Goal: Task Accomplishment & Management: Complete application form

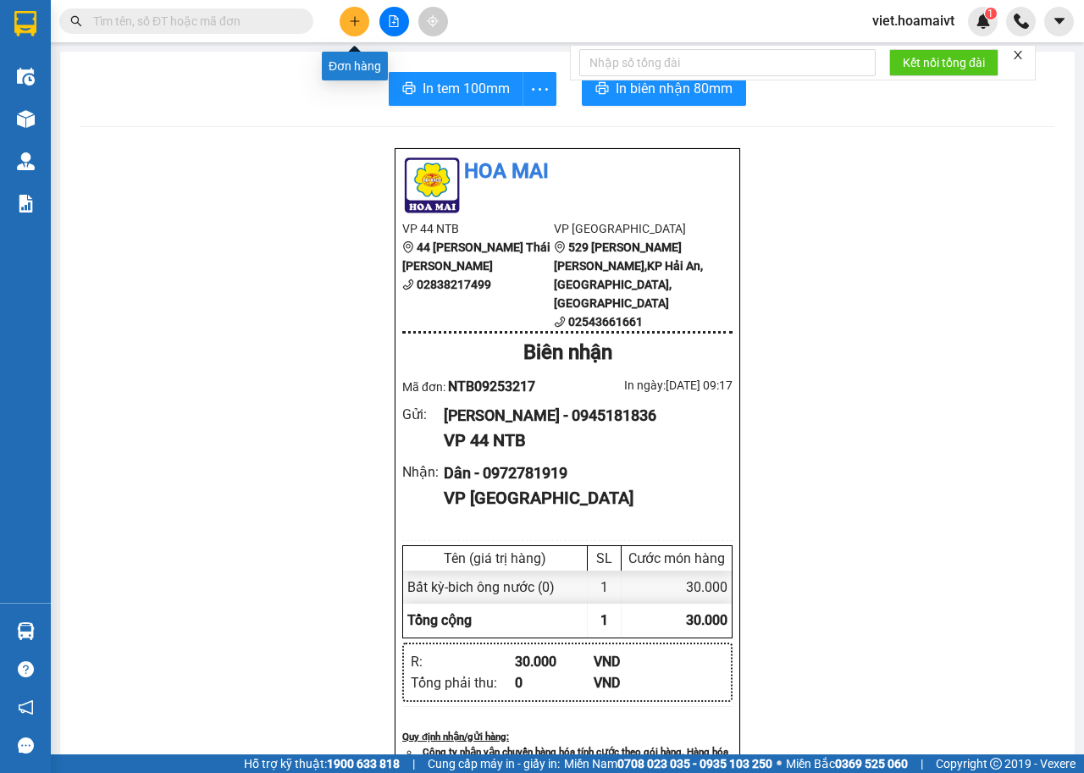
click at [367, 29] on button at bounding box center [355, 22] width 30 height 30
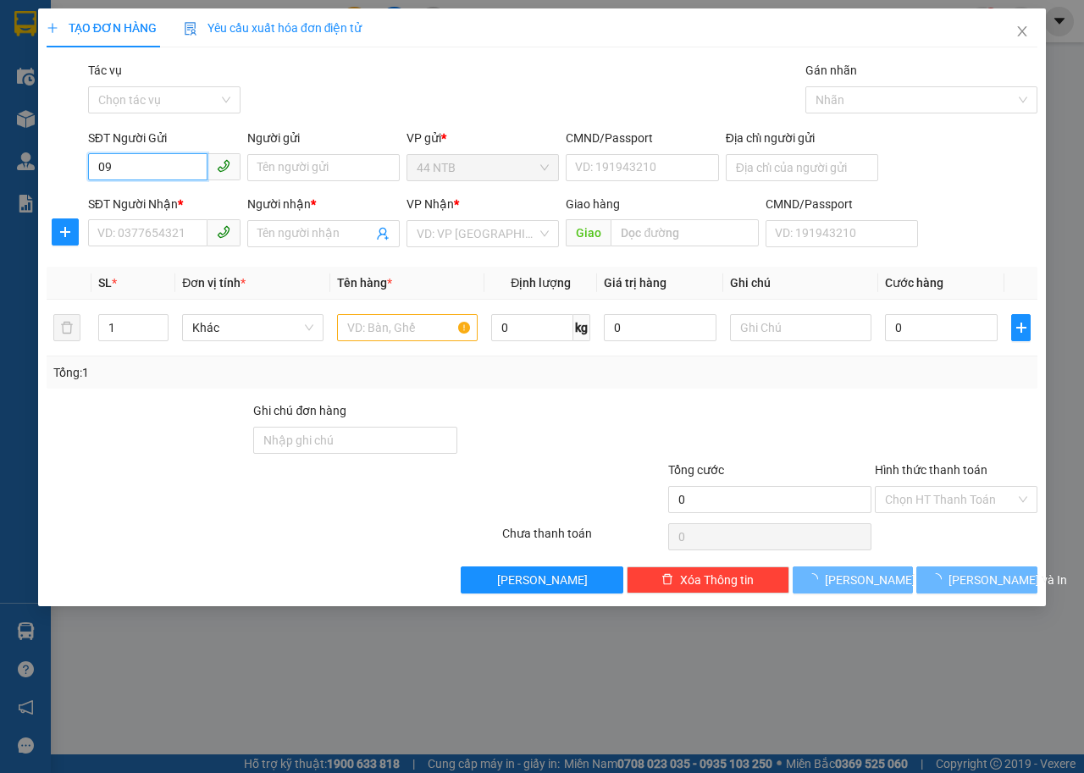
type input "0"
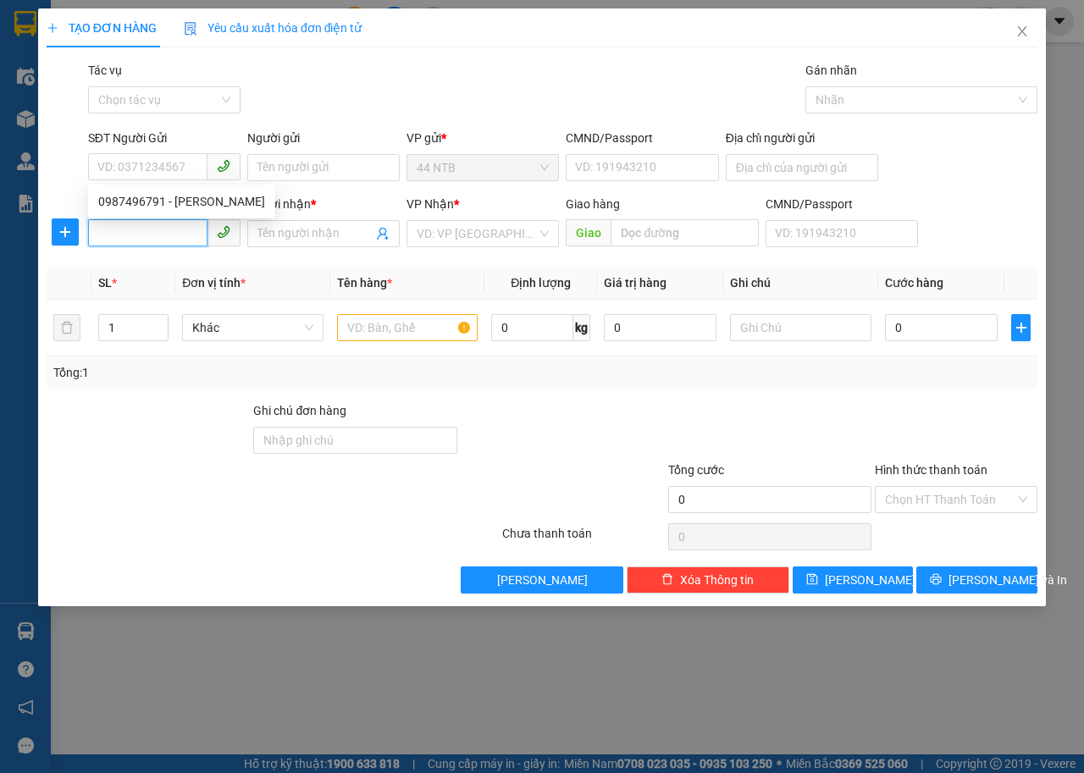
click at [150, 235] on input "SĐT Người Nhận *" at bounding box center [147, 232] width 119 height 27
type input "0986073528"
click at [132, 168] on input "SĐT Người Gửi" at bounding box center [147, 166] width 119 height 27
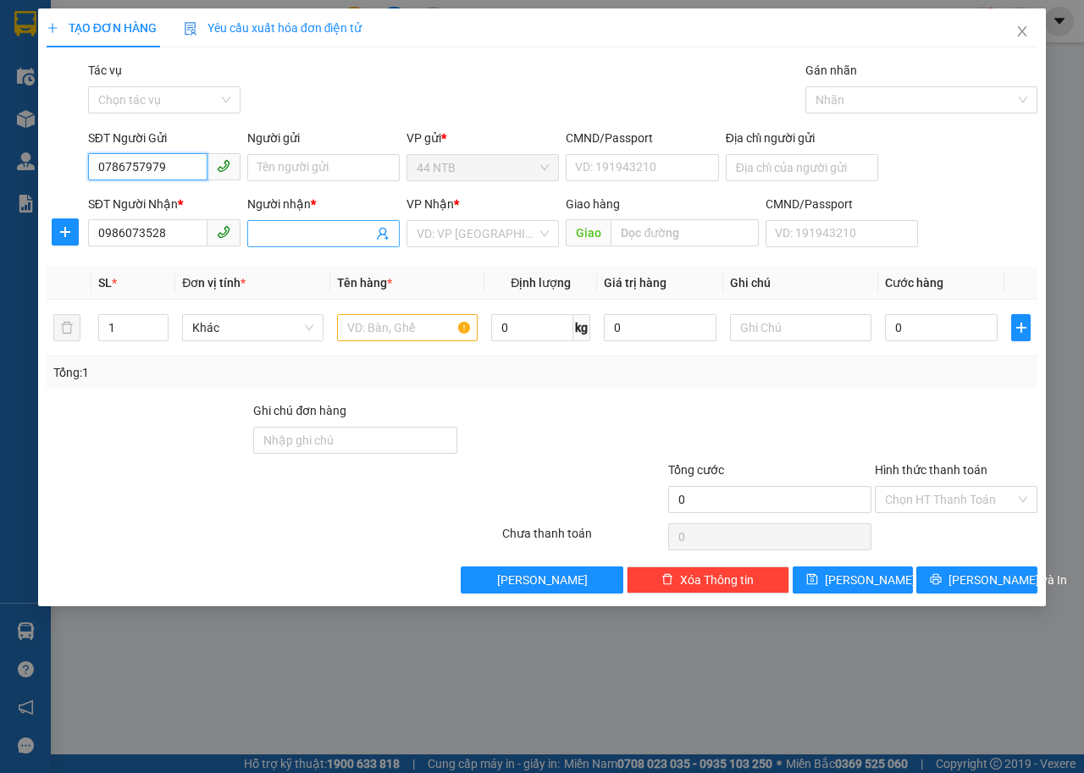
type input "0786757979"
click at [296, 233] on input "Người nhận *" at bounding box center [314, 233] width 115 height 19
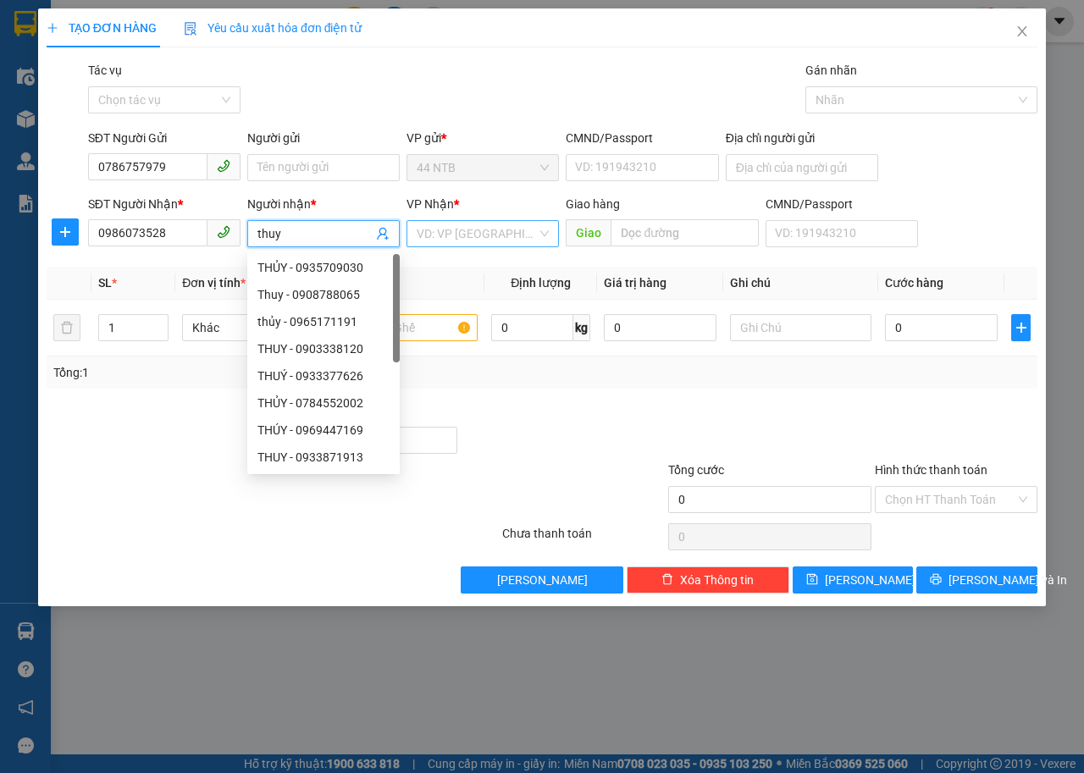
type input "thuy"
click at [513, 235] on input "search" at bounding box center [477, 233] width 120 height 25
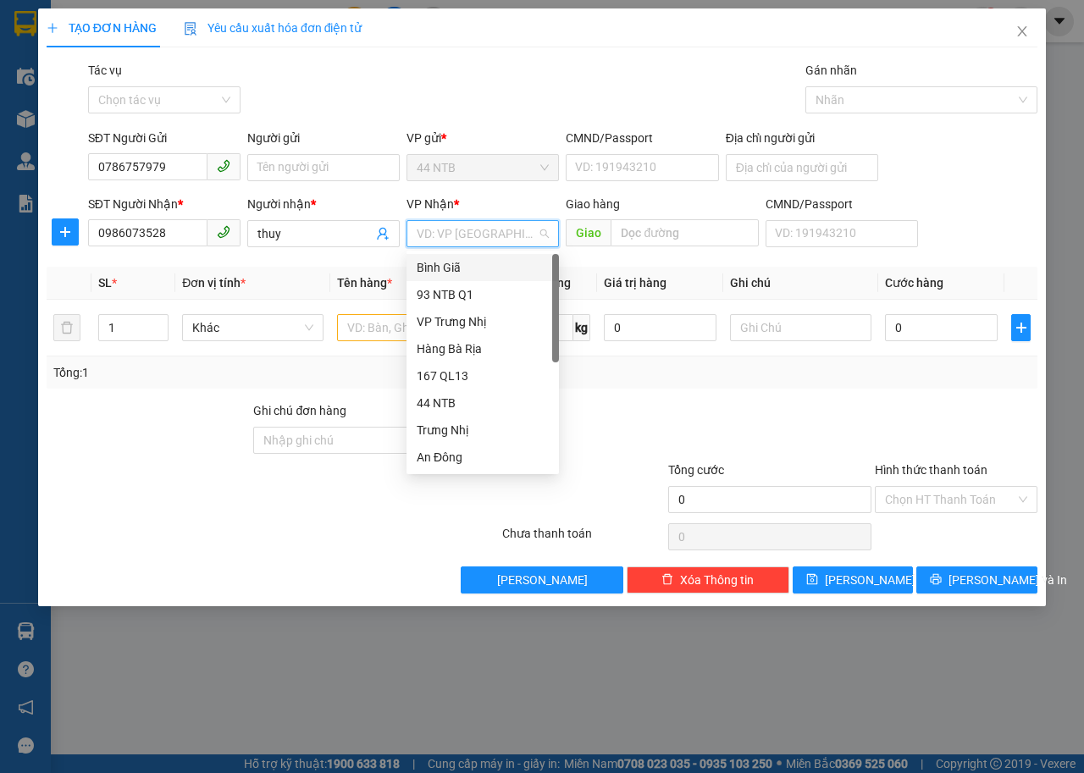
click at [482, 276] on div "Bình Giã" at bounding box center [483, 267] width 132 height 19
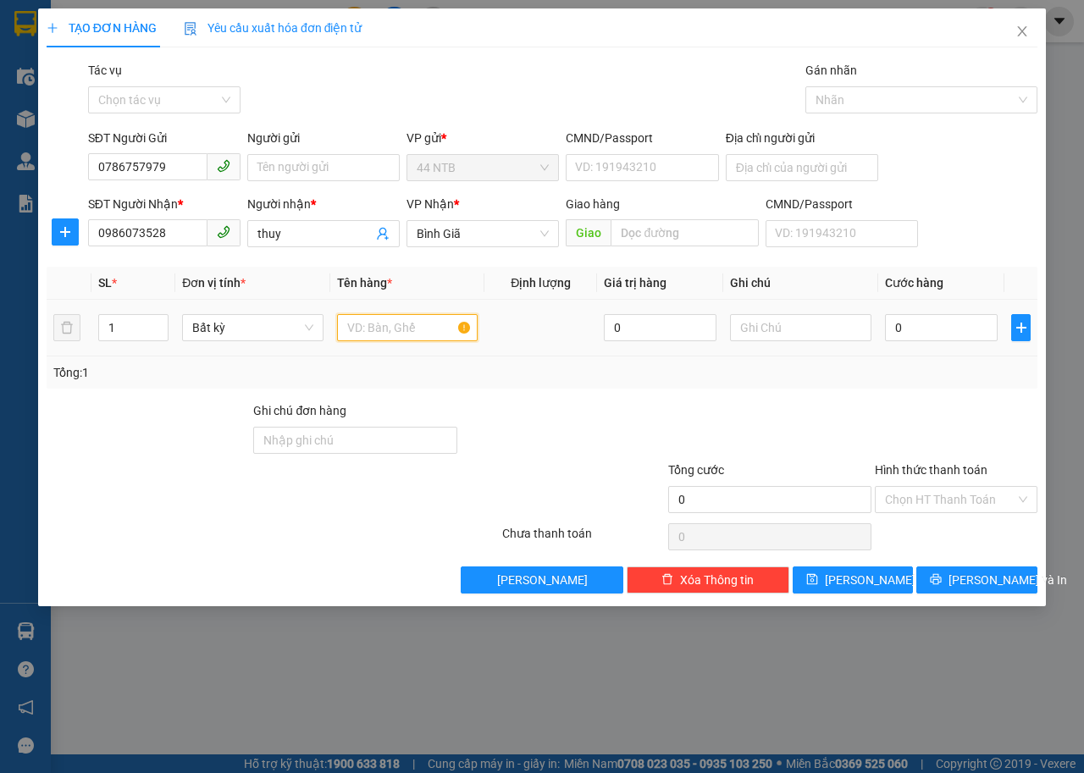
click at [402, 329] on input "text" at bounding box center [407, 327] width 141 height 27
type input "ong tranh"
click at [937, 311] on div "0" at bounding box center [941, 328] width 113 height 34
click at [937, 325] on input "0" at bounding box center [941, 327] width 113 height 27
type input "3"
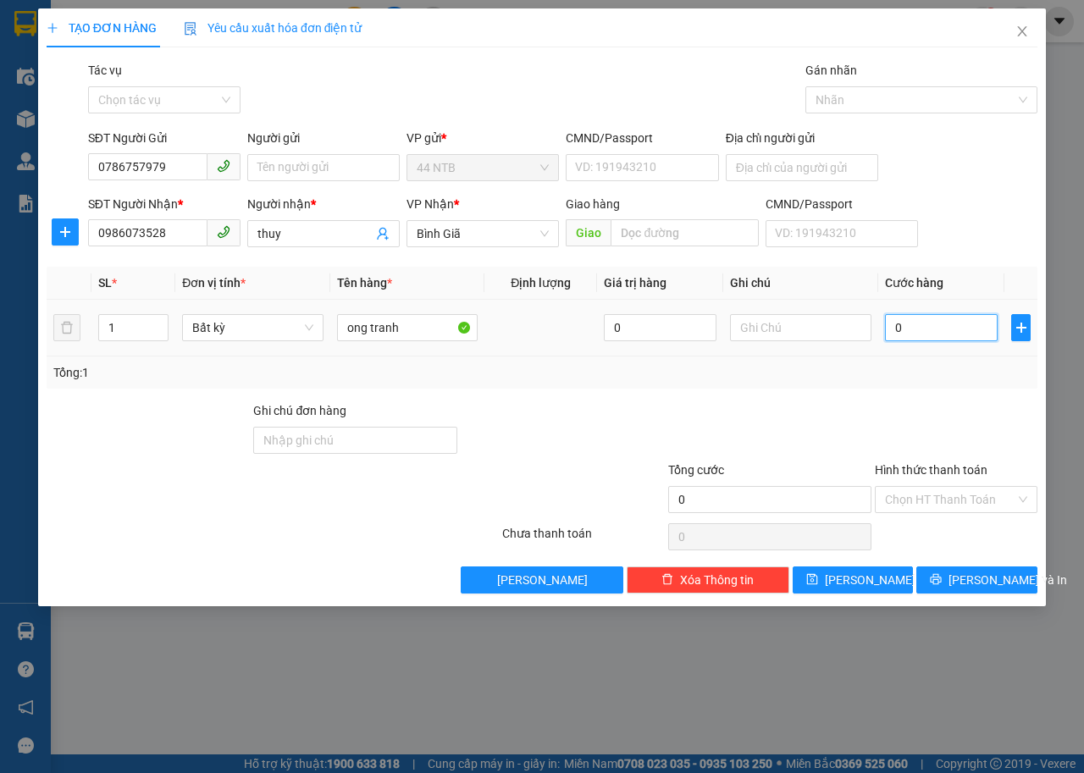
type input "3"
type input "30"
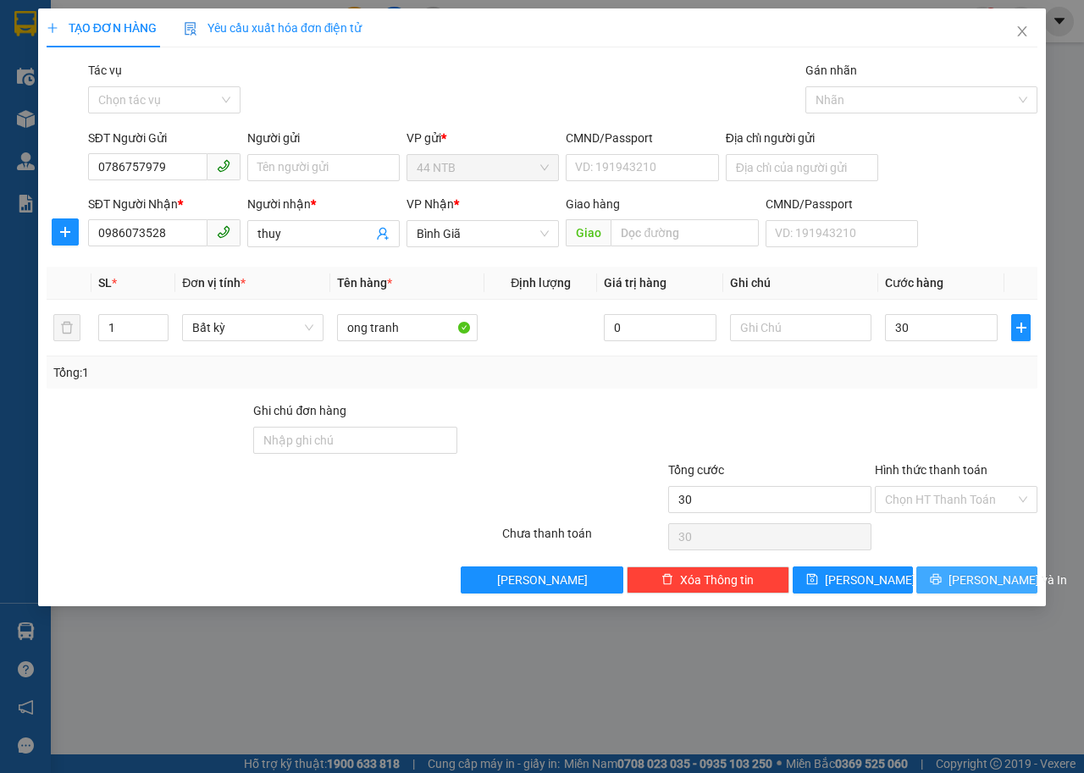
type input "30.000"
click at [997, 586] on span "[PERSON_NAME] và In" at bounding box center [1007, 580] width 119 height 19
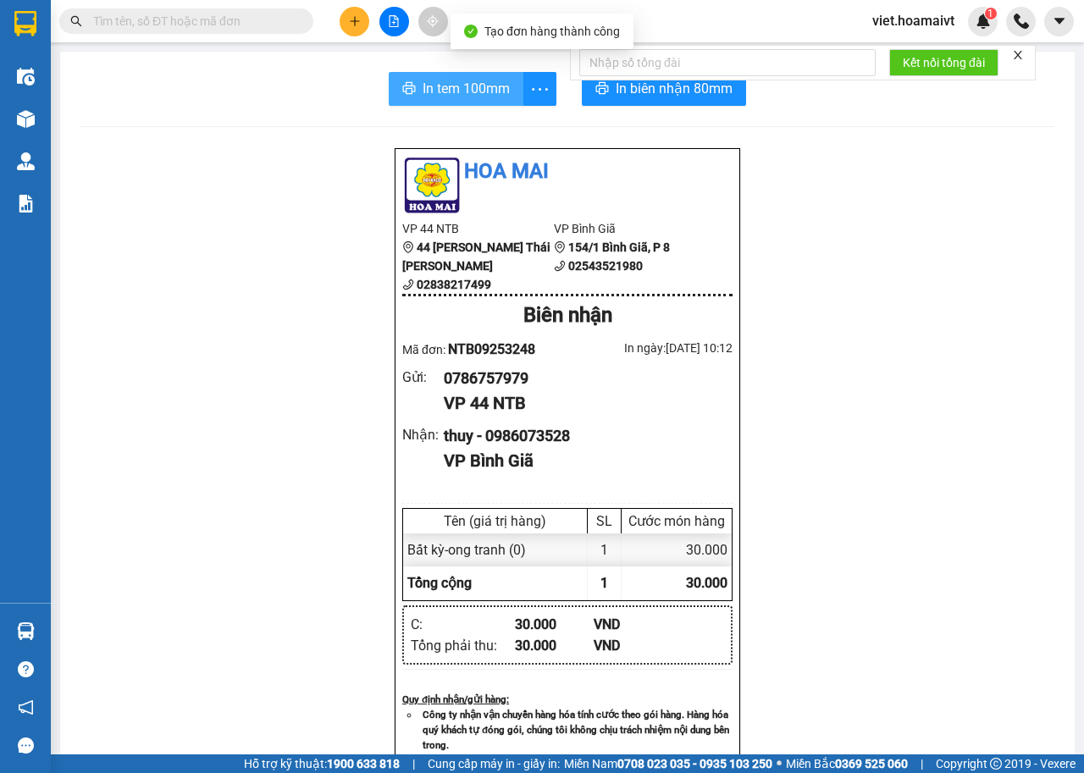
click at [445, 81] on span "In tem 100mm" at bounding box center [465, 88] width 87 height 21
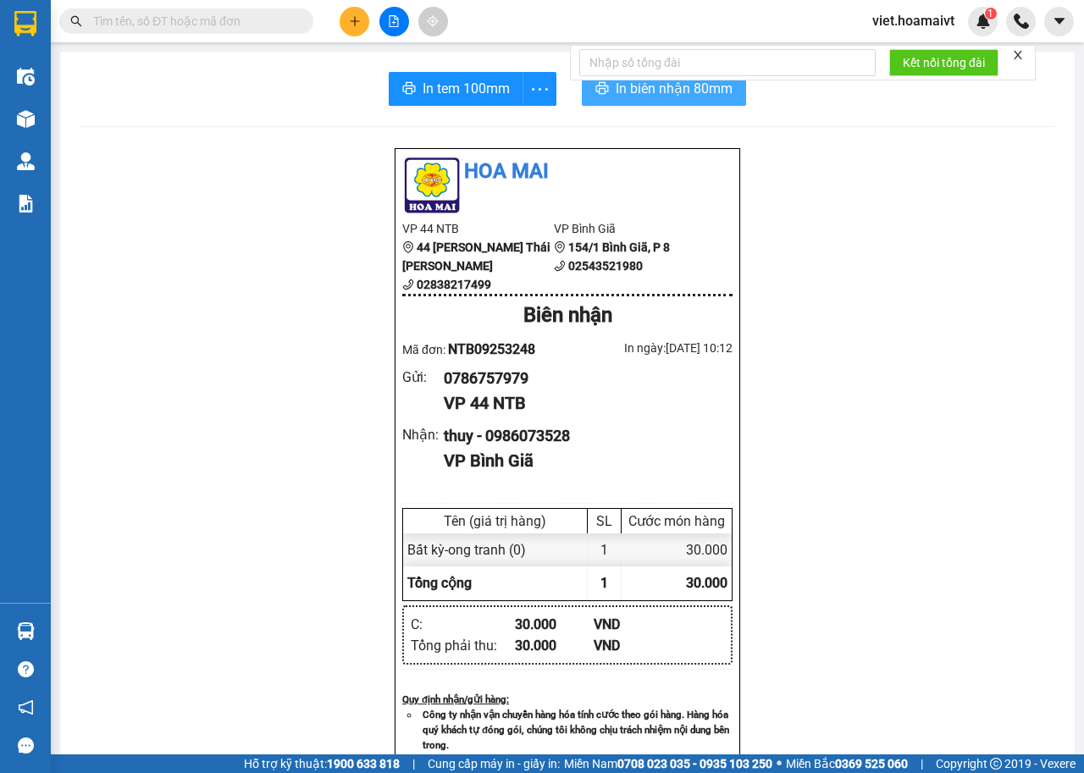
click at [710, 91] on span "In biên nhận 80mm" at bounding box center [674, 88] width 117 height 21
click at [362, 24] on button at bounding box center [355, 22] width 30 height 30
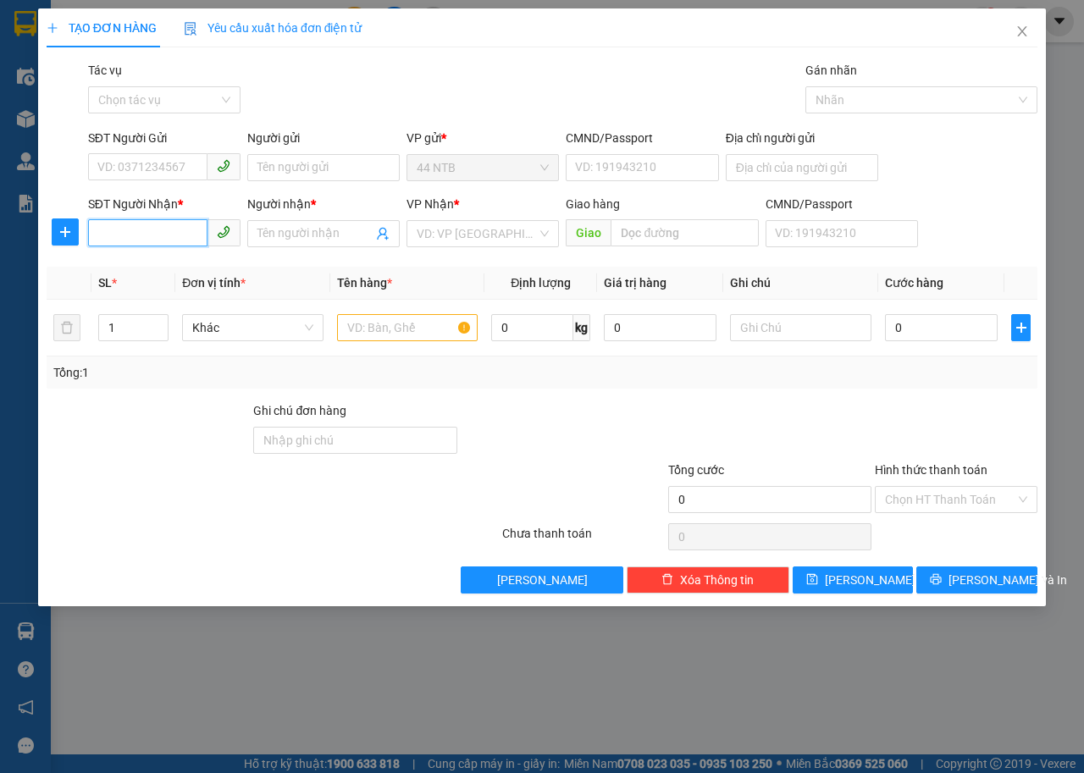
click at [130, 233] on input "SĐT Người Nhận *" at bounding box center [147, 232] width 119 height 27
type input "0907444625"
click at [288, 224] on span at bounding box center [323, 233] width 152 height 27
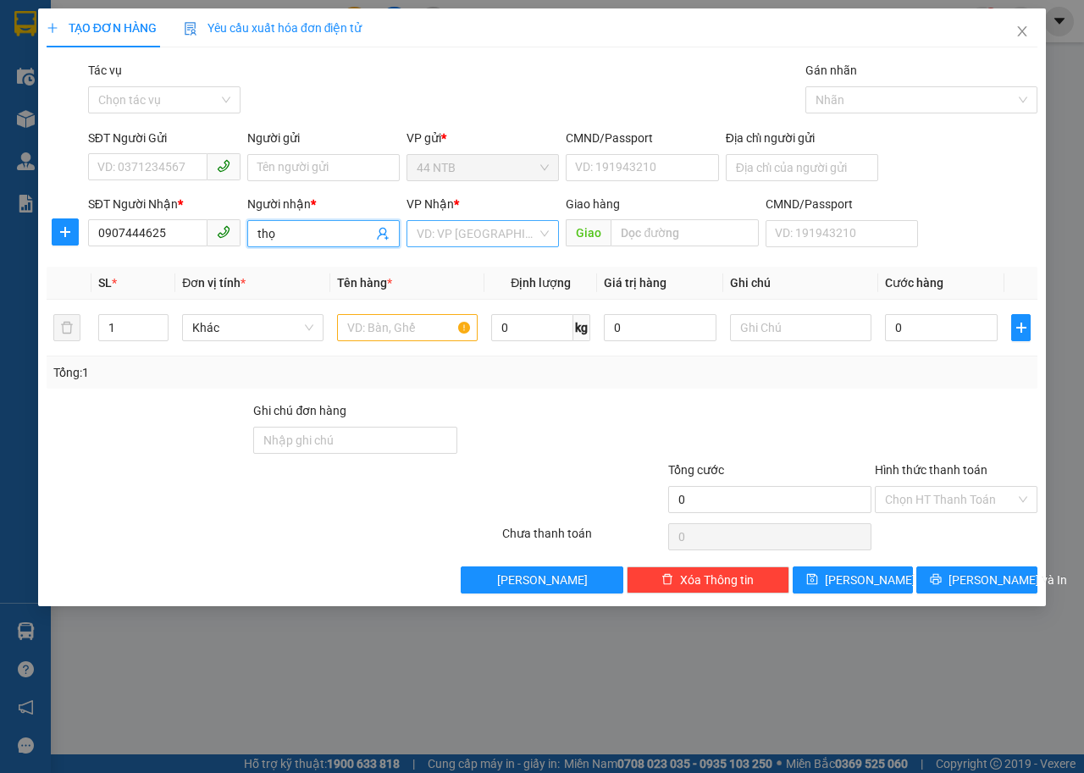
type input "thọ"
click at [527, 235] on input "search" at bounding box center [477, 233] width 120 height 25
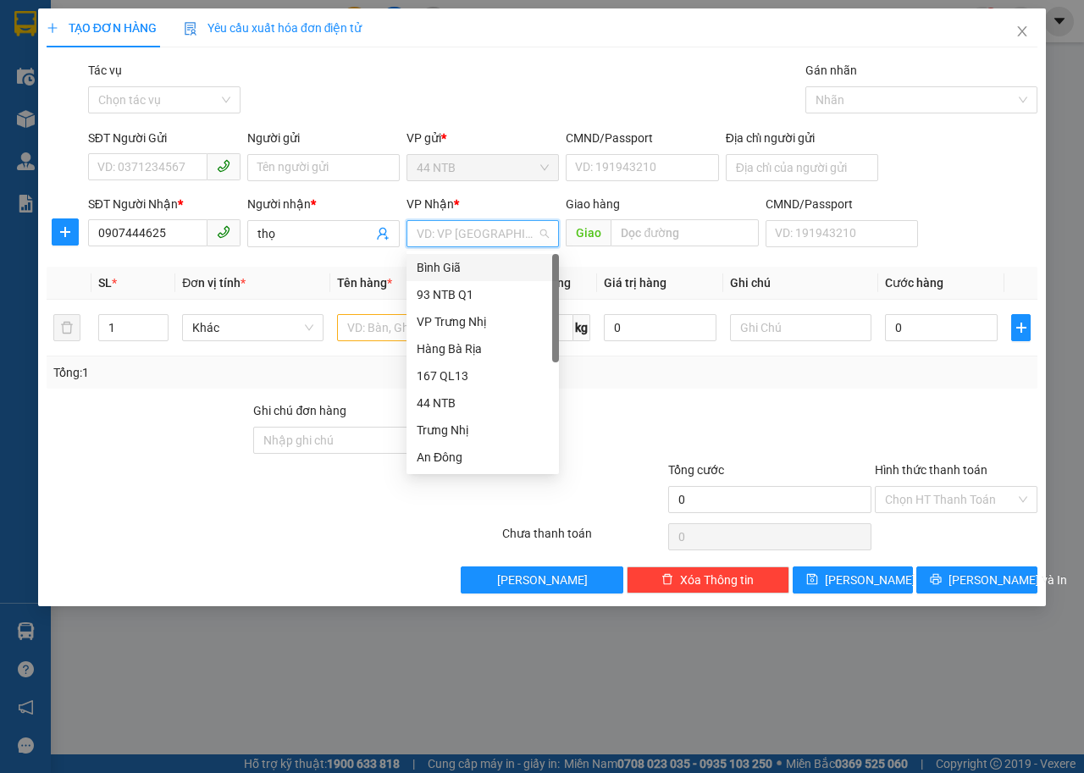
click at [482, 266] on div "Bình Giã" at bounding box center [483, 267] width 132 height 19
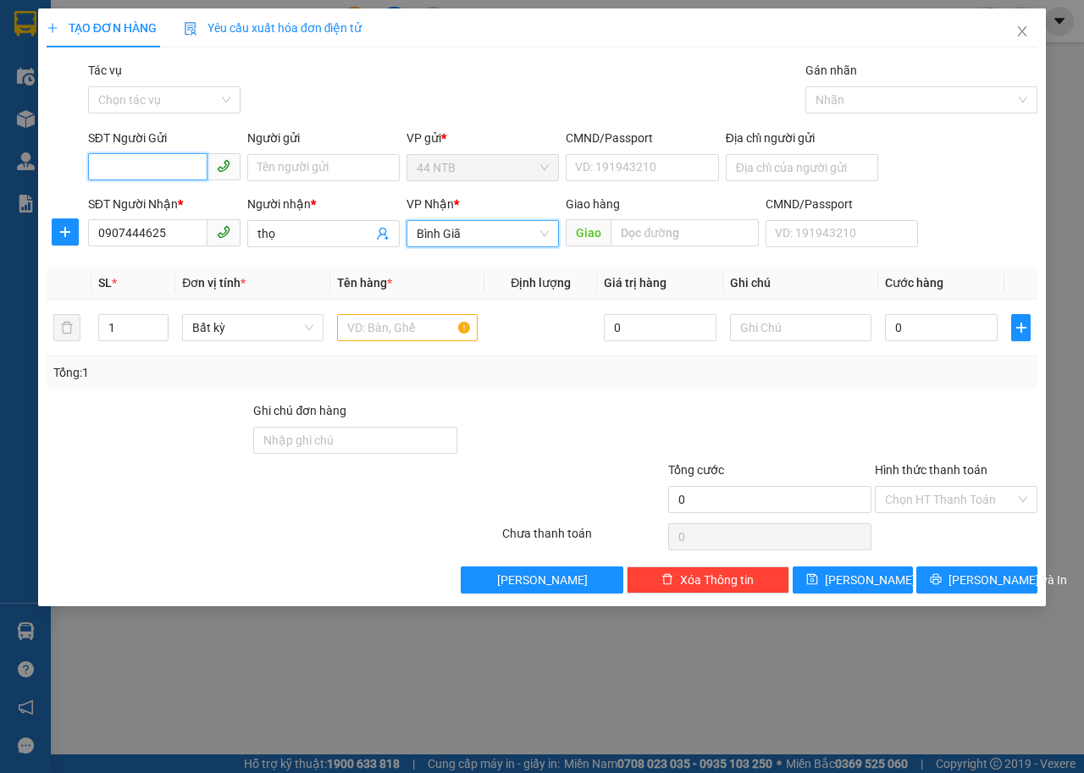
click at [159, 161] on input "SĐT Người Gửi" at bounding box center [147, 166] width 119 height 27
click at [167, 201] on div "0908134823" at bounding box center [164, 201] width 132 height 19
type input "0908134823"
click at [394, 323] on input "text" at bounding box center [407, 327] width 141 height 27
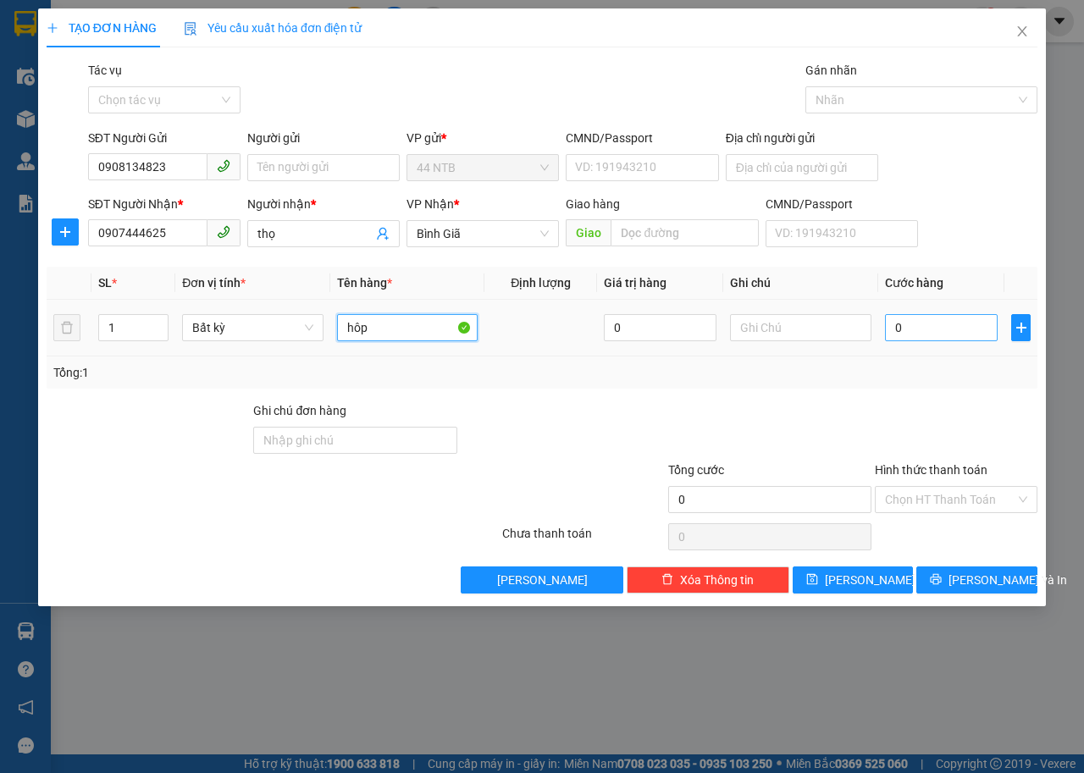
type input "hôp"
click at [910, 329] on input "0" at bounding box center [941, 327] width 113 height 27
type input "3"
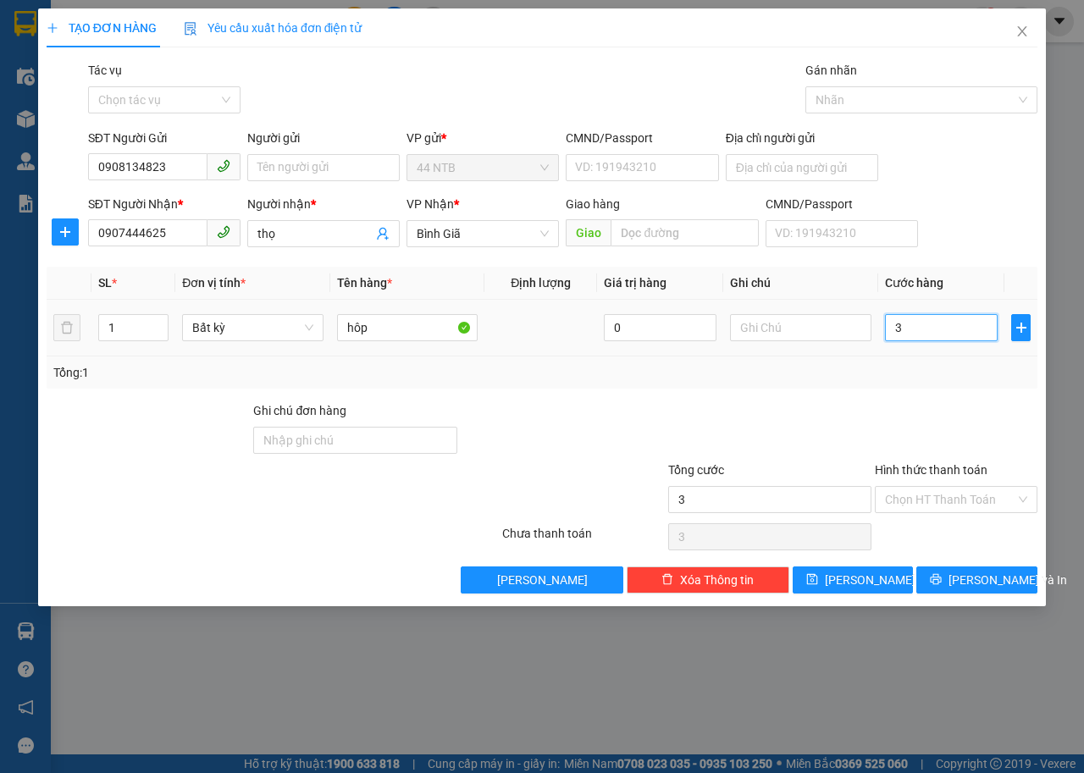
type input "30"
type input "30.000"
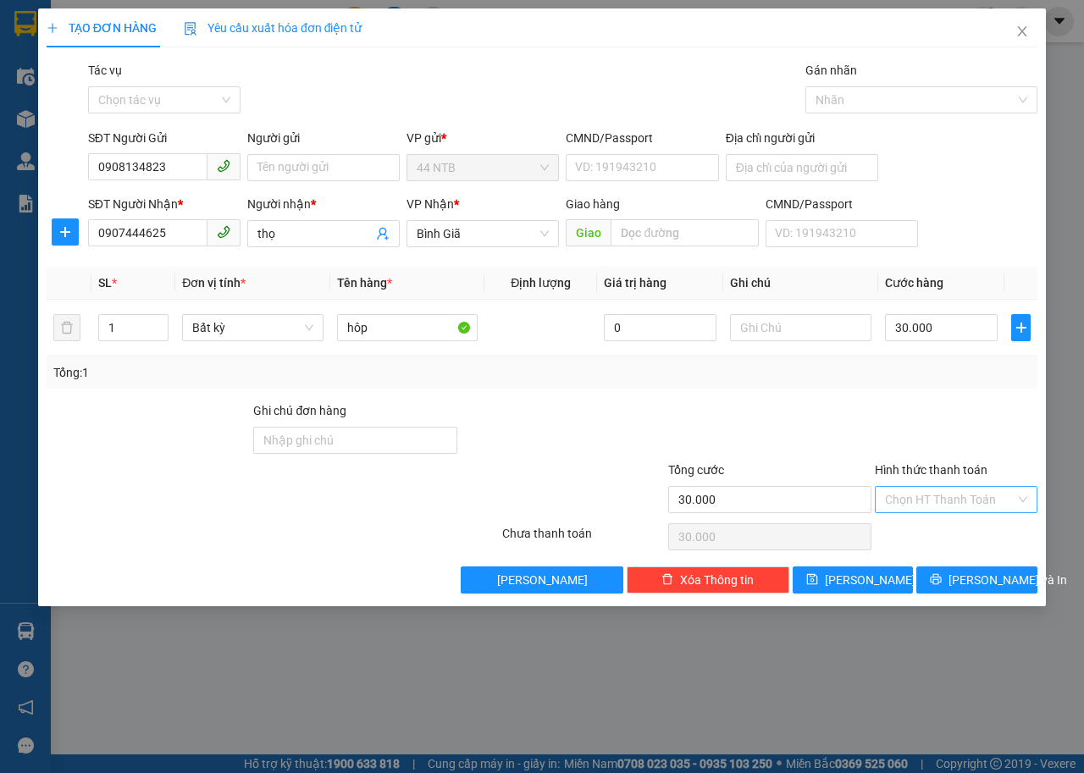
click at [1013, 500] on input "Hình thức thanh toán" at bounding box center [950, 499] width 130 height 25
click at [983, 527] on div "Tại văn phòng" at bounding box center [956, 533] width 142 height 19
type input "0"
click at [993, 577] on span "[PERSON_NAME] và In" at bounding box center [1007, 580] width 119 height 19
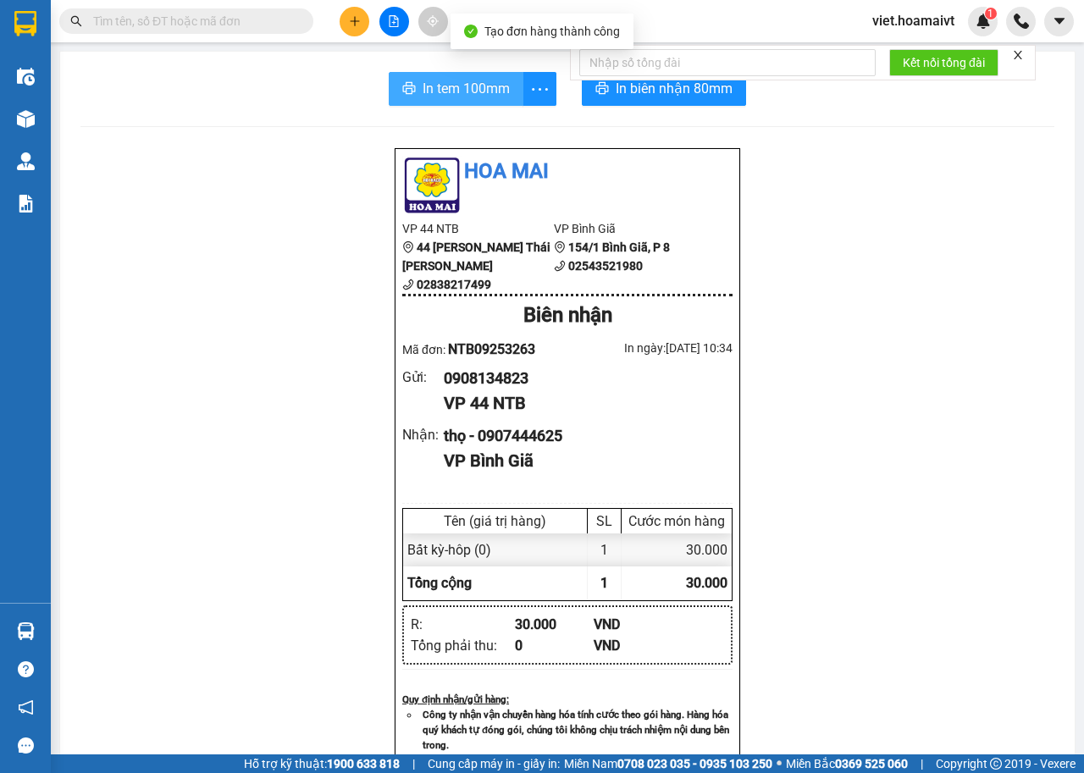
click at [451, 83] on span "In tem 100mm" at bounding box center [465, 88] width 87 height 21
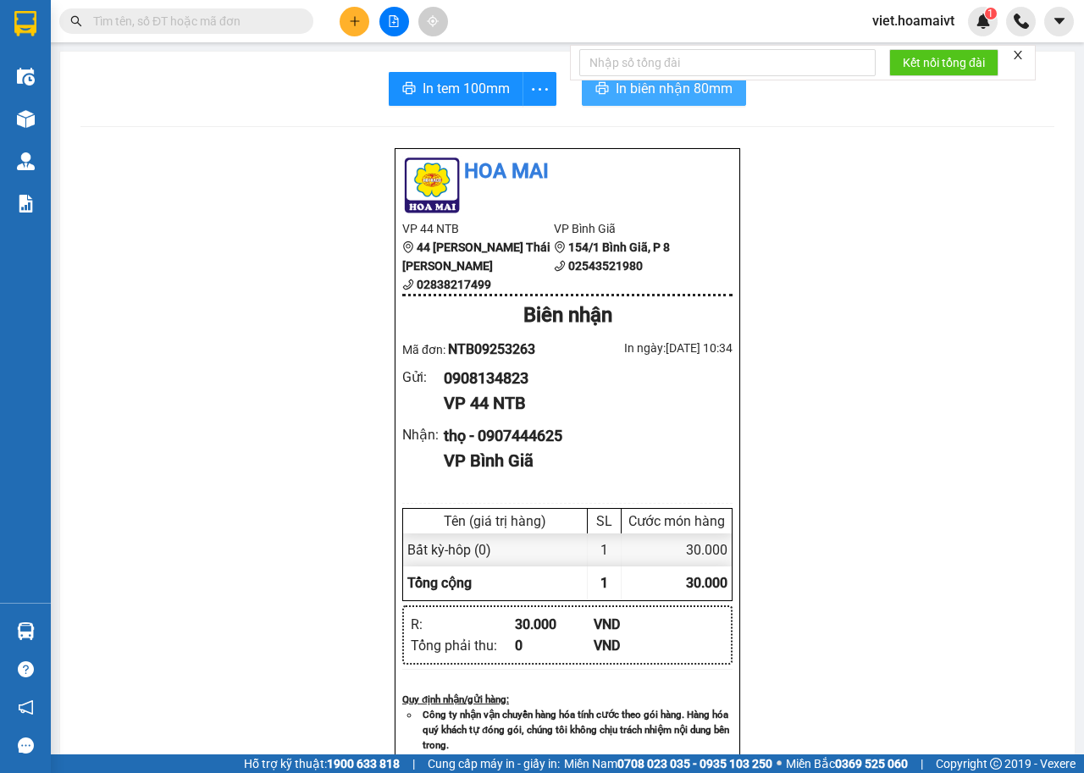
click at [681, 86] on span "In biên nhận 80mm" at bounding box center [674, 88] width 117 height 21
